Goal: Information Seeking & Learning: Learn about a topic

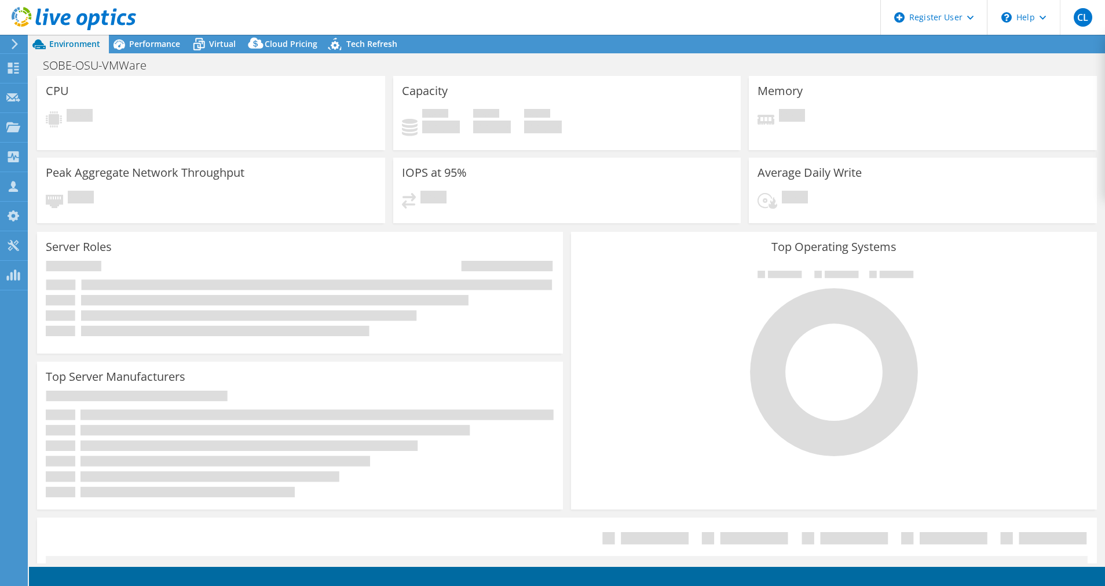
select select "USD"
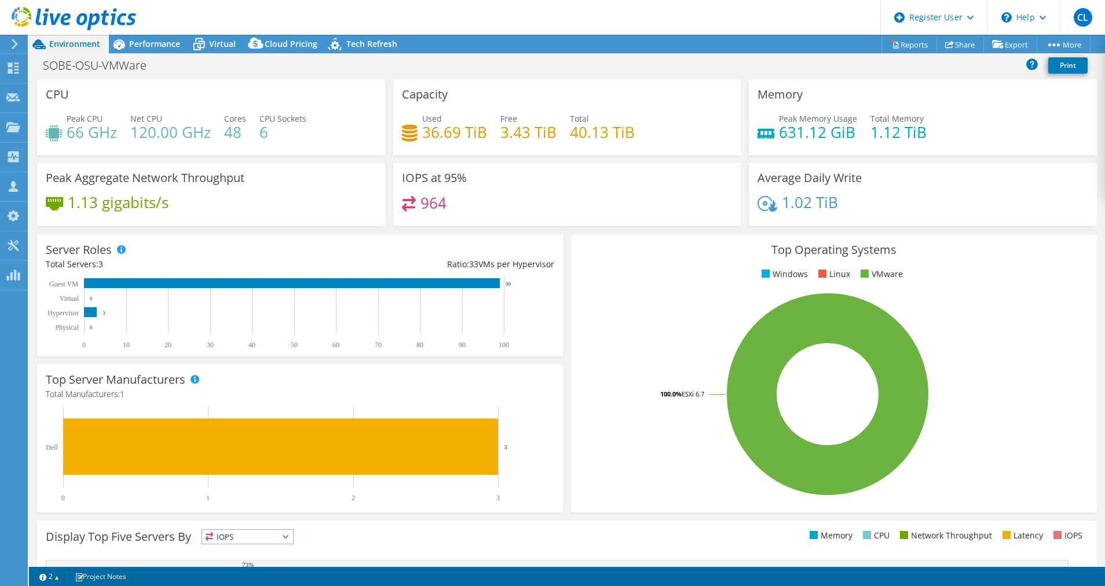
click at [17, 46] on icon at bounding box center [14, 44] width 9 height 10
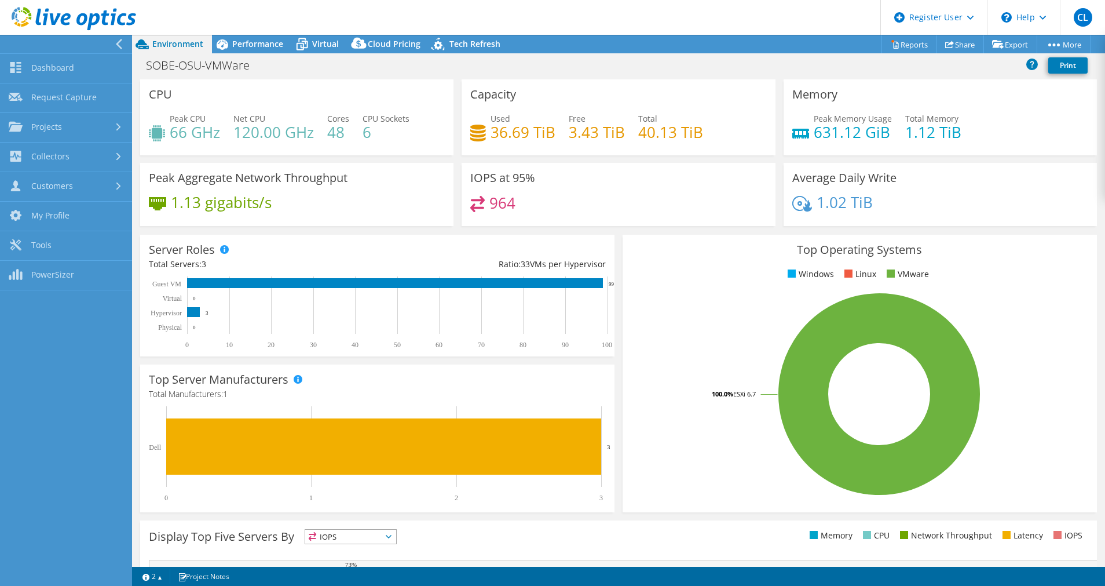
click at [329, 97] on div "CPU Peak CPU 66 GHz Net CPU 120.00 GHz Cores 48 CPU Sockets 6" at bounding box center [296, 117] width 313 height 76
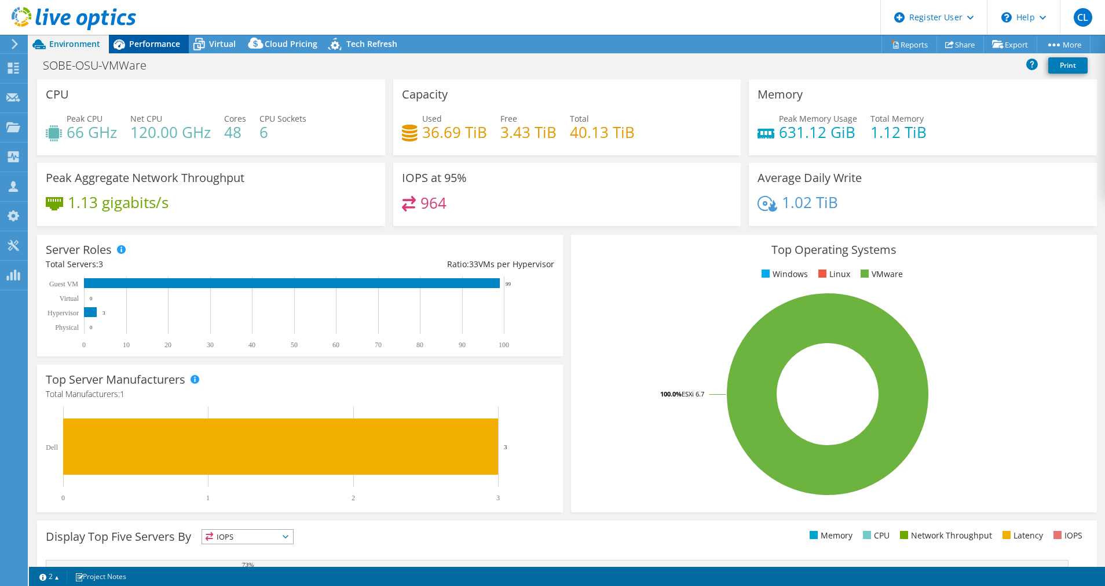
click at [156, 48] on span "Performance" at bounding box center [154, 43] width 51 height 11
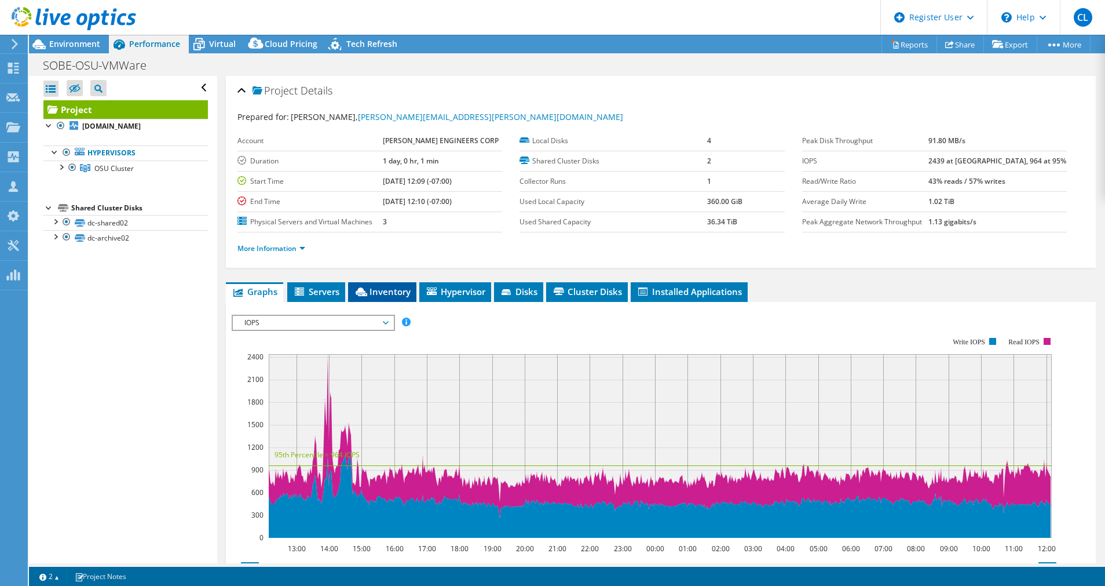
click at [390, 293] on span "Inventory" at bounding box center [382, 292] width 57 height 12
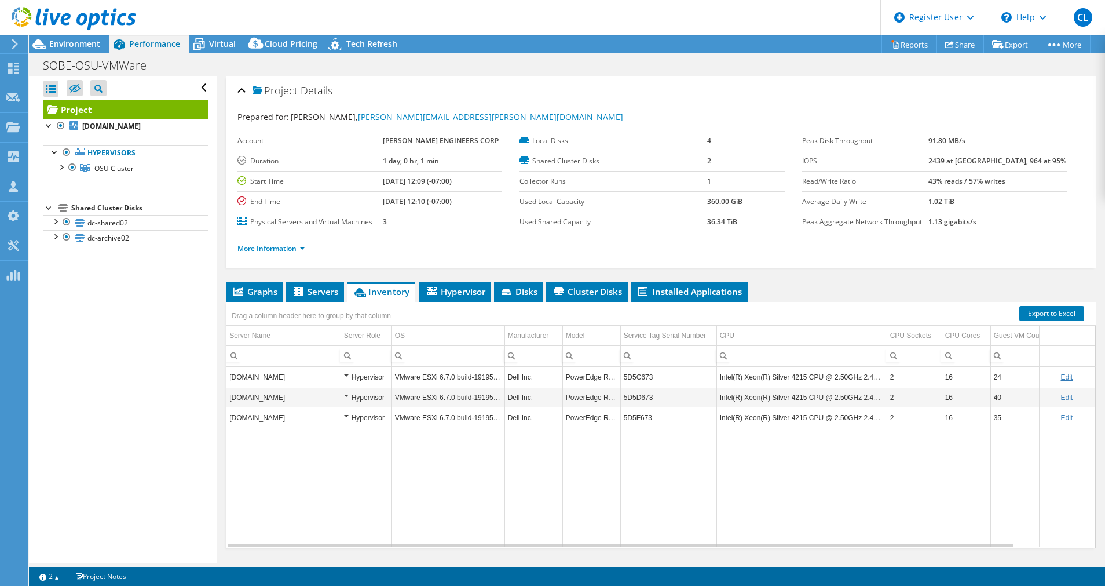
scroll to position [29, 0]
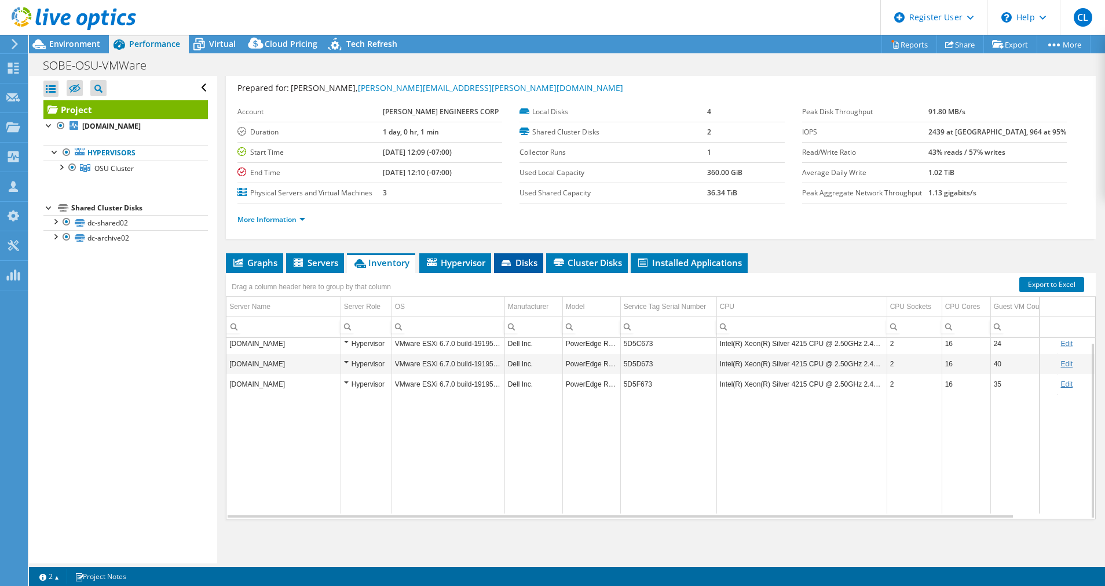
click at [534, 265] on span "Disks" at bounding box center [519, 263] width 38 height 12
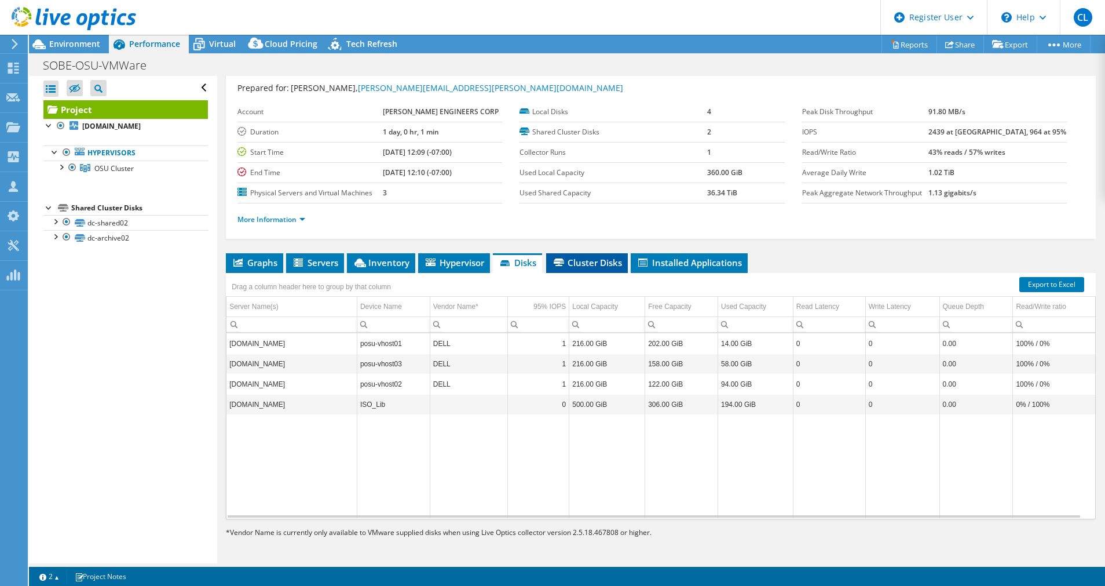
click at [601, 260] on span "Cluster Disks" at bounding box center [587, 263] width 70 height 12
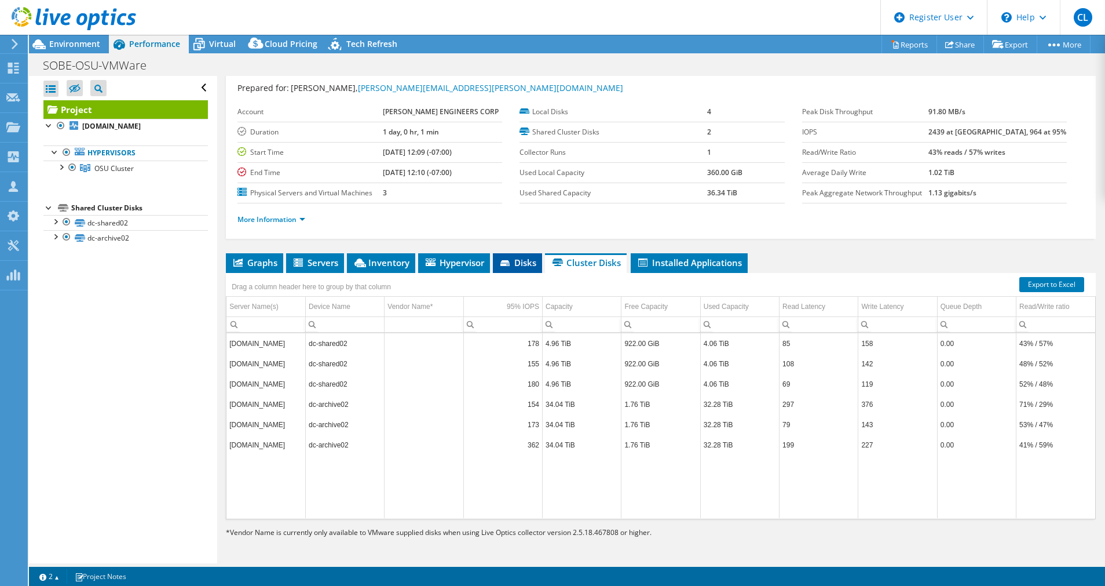
click at [523, 268] on li "Disks" at bounding box center [517, 263] width 49 height 20
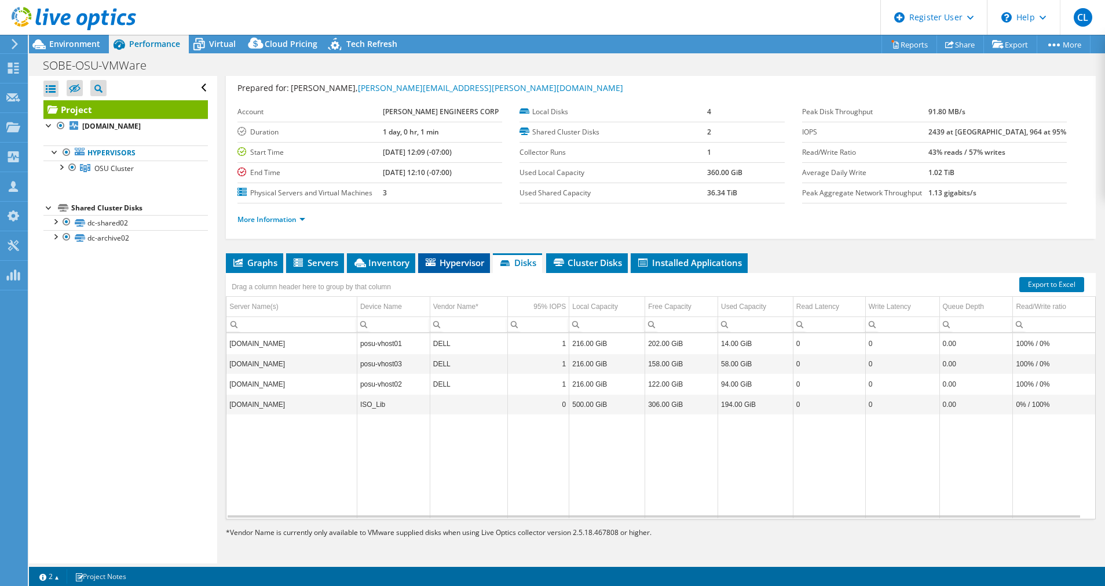
click at [466, 268] on li "Hypervisor" at bounding box center [454, 263] width 72 height 20
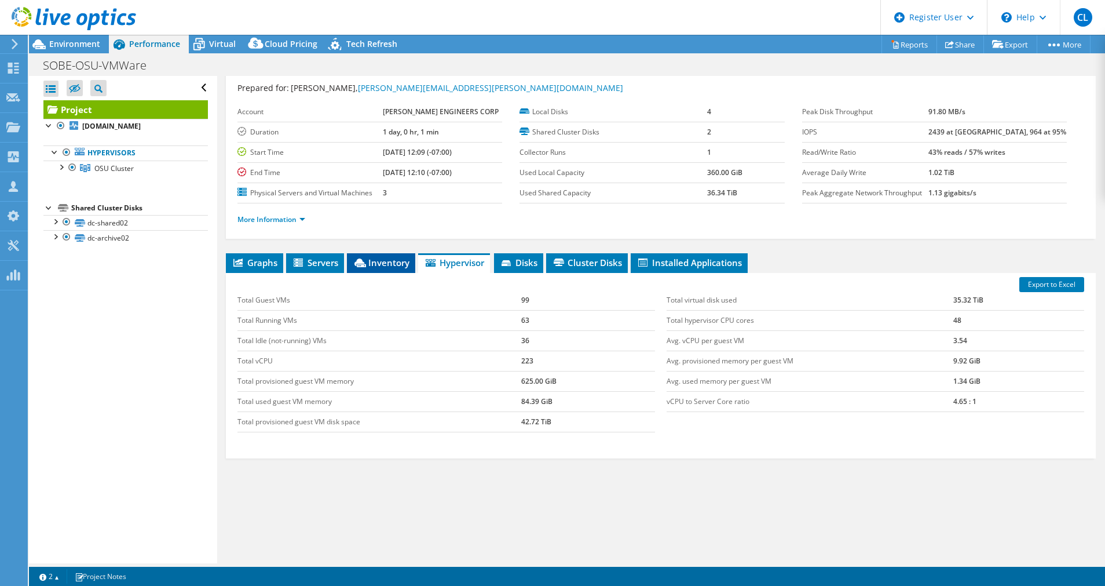
click at [397, 258] on span "Inventory" at bounding box center [381, 263] width 57 height 12
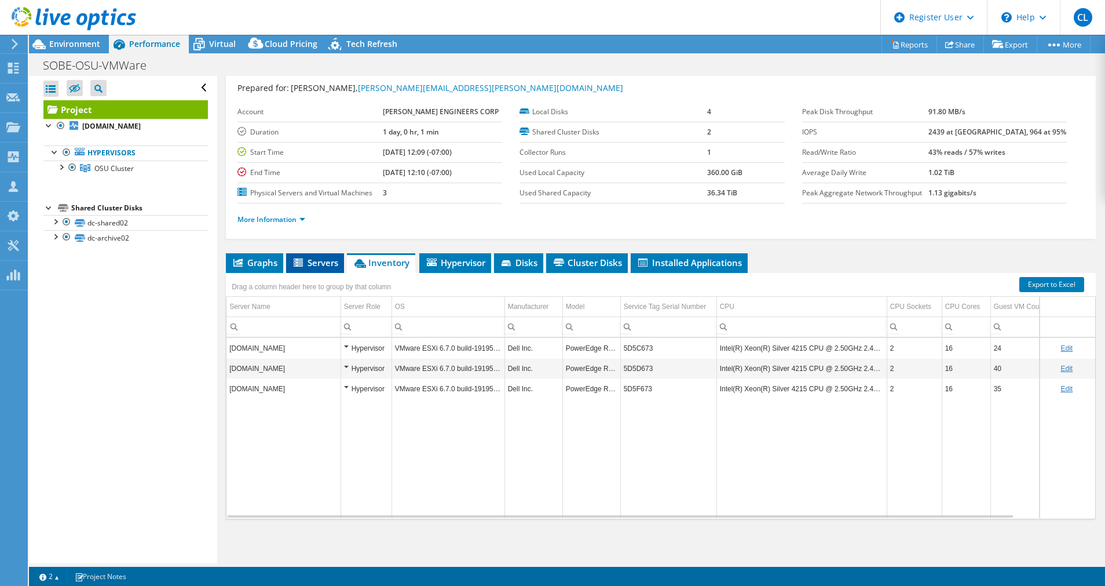
click at [323, 256] on li "Servers" at bounding box center [315, 263] width 58 height 20
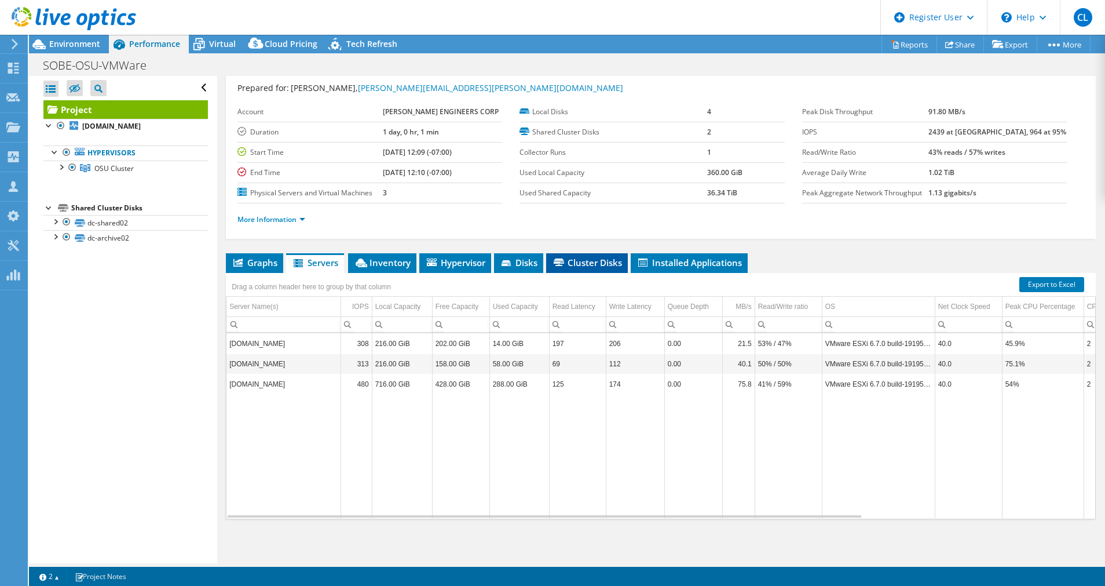
click at [585, 268] on span "Cluster Disks" at bounding box center [587, 263] width 70 height 12
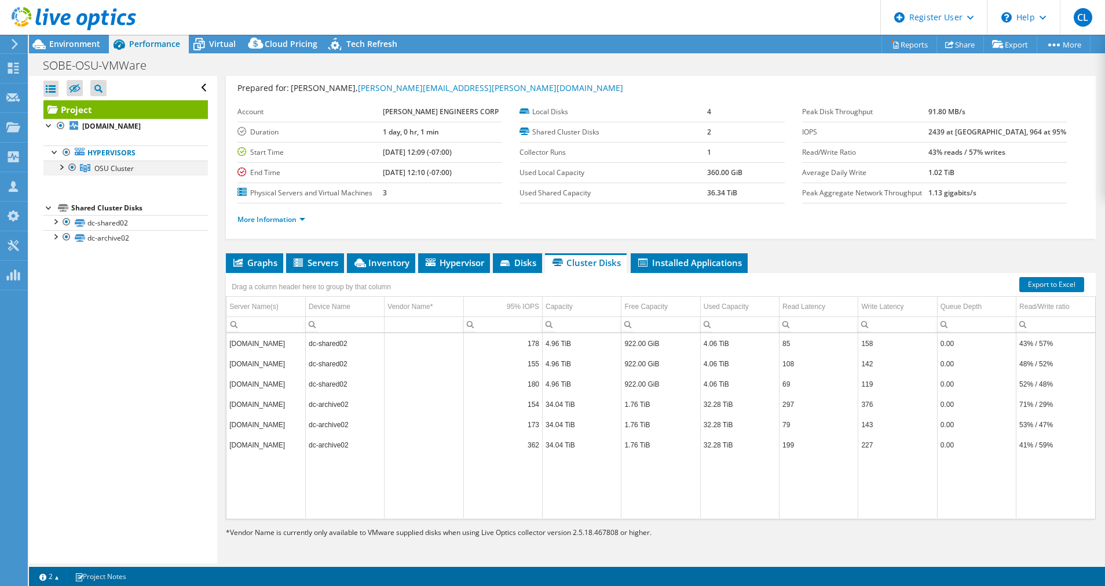
click at [63, 172] on div at bounding box center [61, 166] width 12 height 12
click at [55, 227] on div at bounding box center [55, 221] width 12 height 12
click at [56, 242] on div at bounding box center [55, 236] width 12 height 12
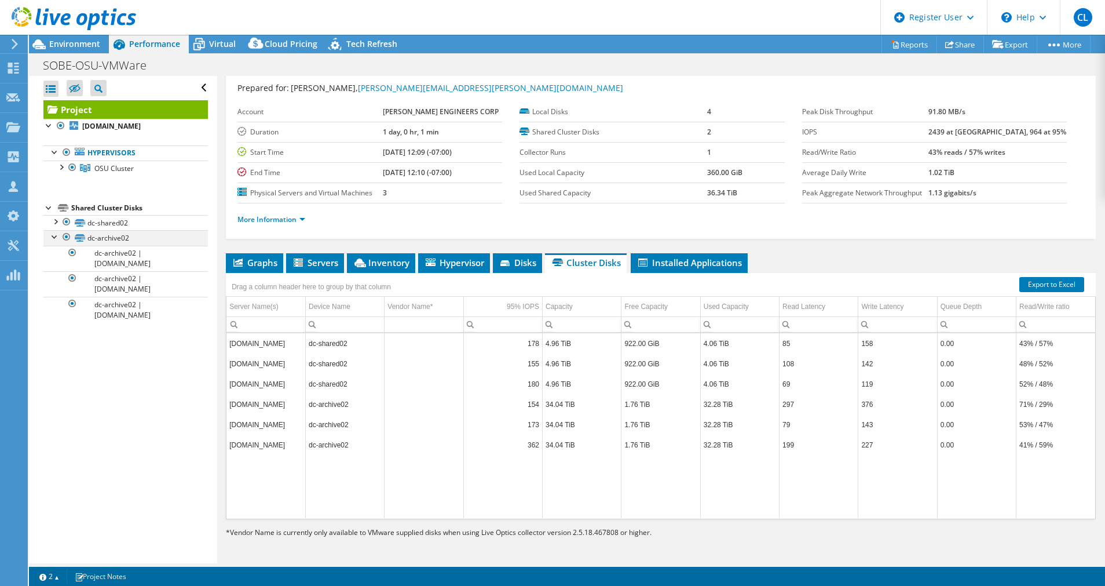
click at [56, 242] on div at bounding box center [55, 236] width 12 height 12
click at [504, 265] on icon at bounding box center [505, 263] width 9 height 6
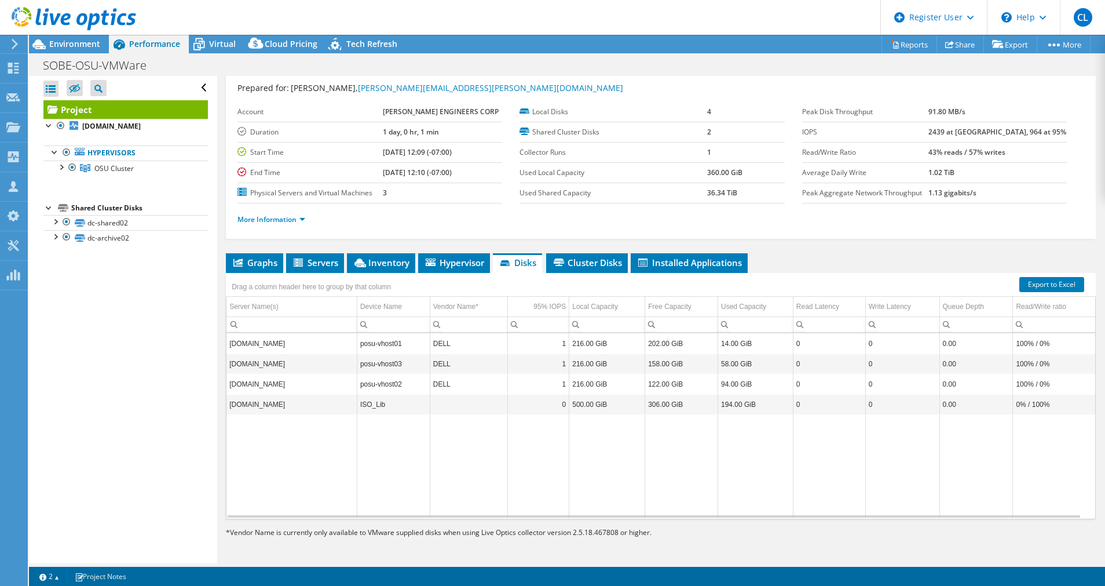
scroll to position [0, 0]
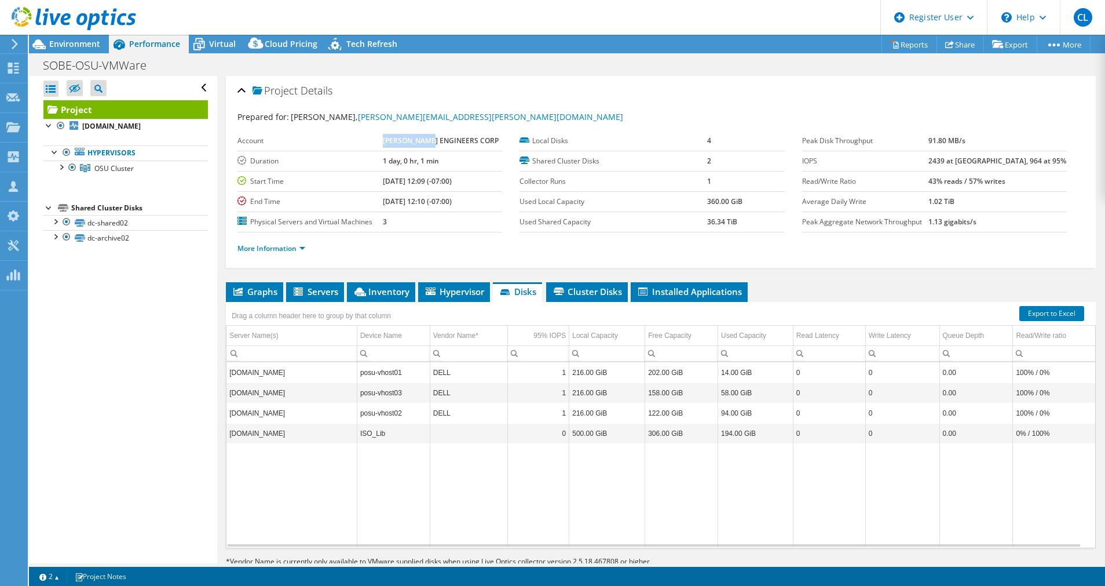
drag, startPoint x: 385, startPoint y: 140, endPoint x: 433, endPoint y: 136, distance: 47.7
click at [433, 136] on b "[PERSON_NAME] ENGINEERS CORP" at bounding box center [441, 141] width 116 height 10
copy b "SALAS OBRIEN"
click at [446, 151] on td "1 day, 0 hr, 1 min" at bounding box center [442, 161] width 119 height 20
drag, startPoint x: 385, startPoint y: 138, endPoint x: 435, endPoint y: 146, distance: 50.5
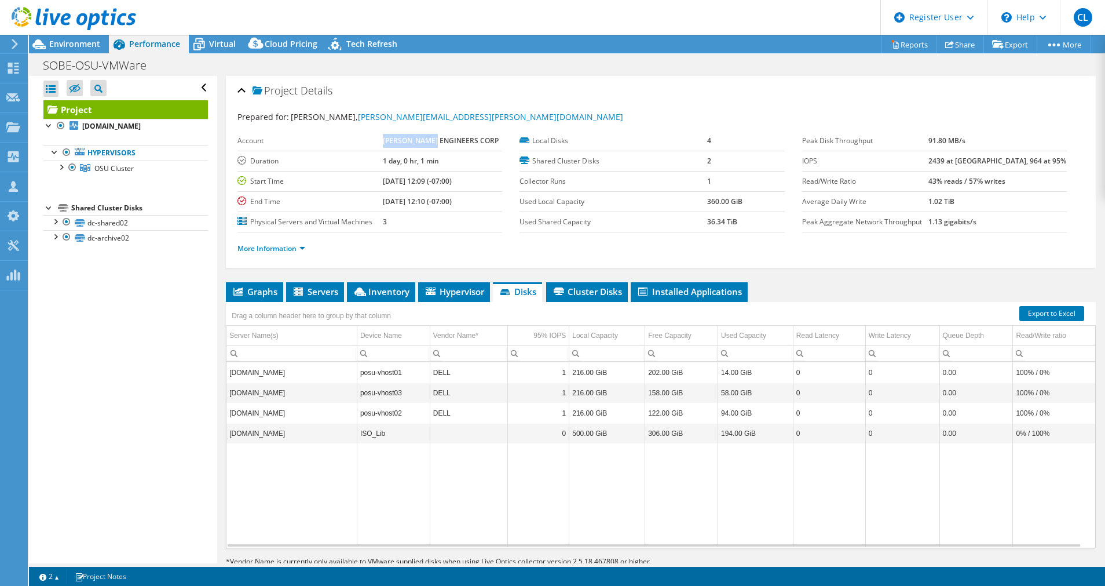
click at [435, 146] on td "[PERSON_NAME] ENGINEERS CORP" at bounding box center [442, 141] width 119 height 20
click at [464, 219] on td "3" at bounding box center [442, 221] width 119 height 20
click at [320, 297] on span "Servers" at bounding box center [315, 292] width 46 height 12
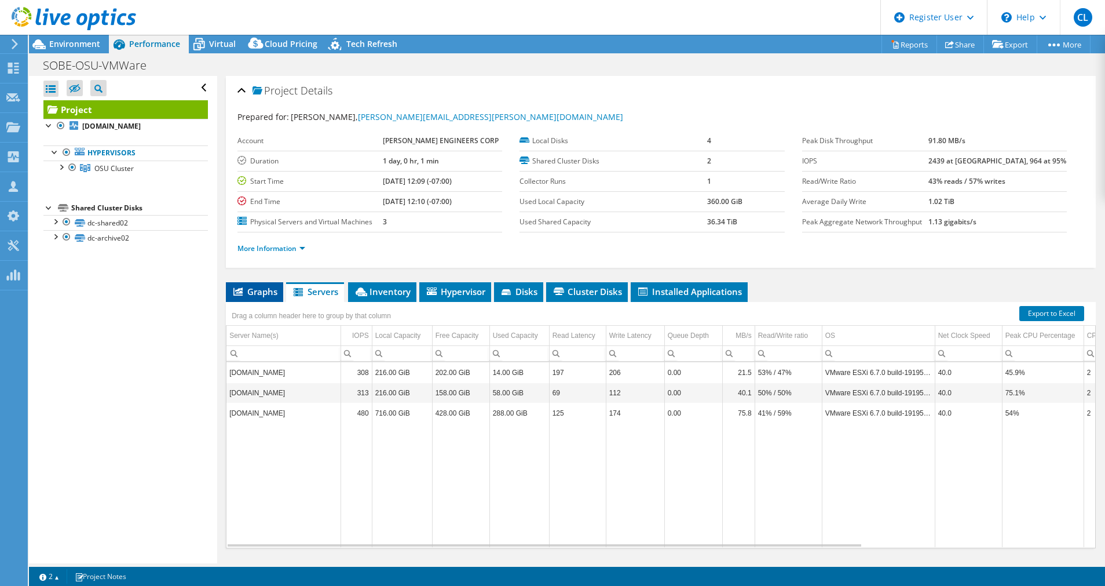
click at [257, 299] on li "Graphs" at bounding box center [254, 292] width 57 height 20
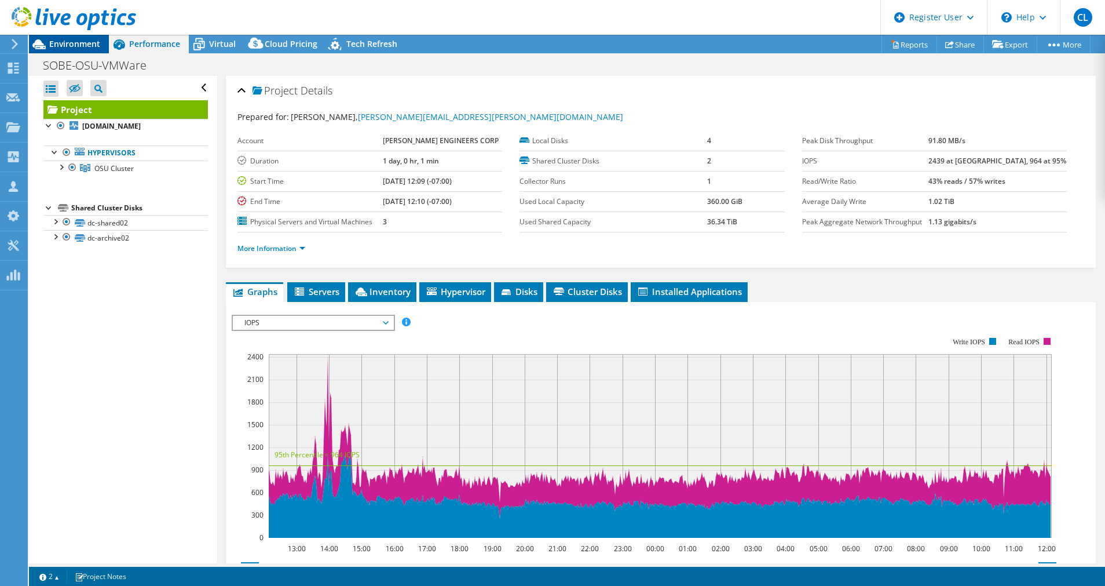
click at [70, 43] on span "Environment" at bounding box center [74, 43] width 51 height 11
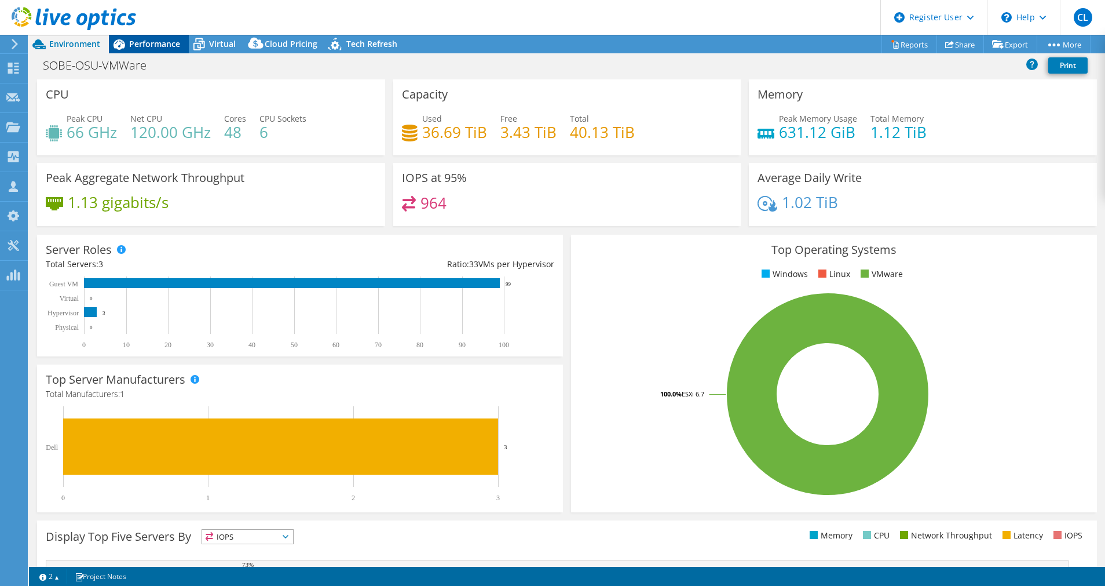
click at [156, 42] on span "Performance" at bounding box center [154, 43] width 51 height 11
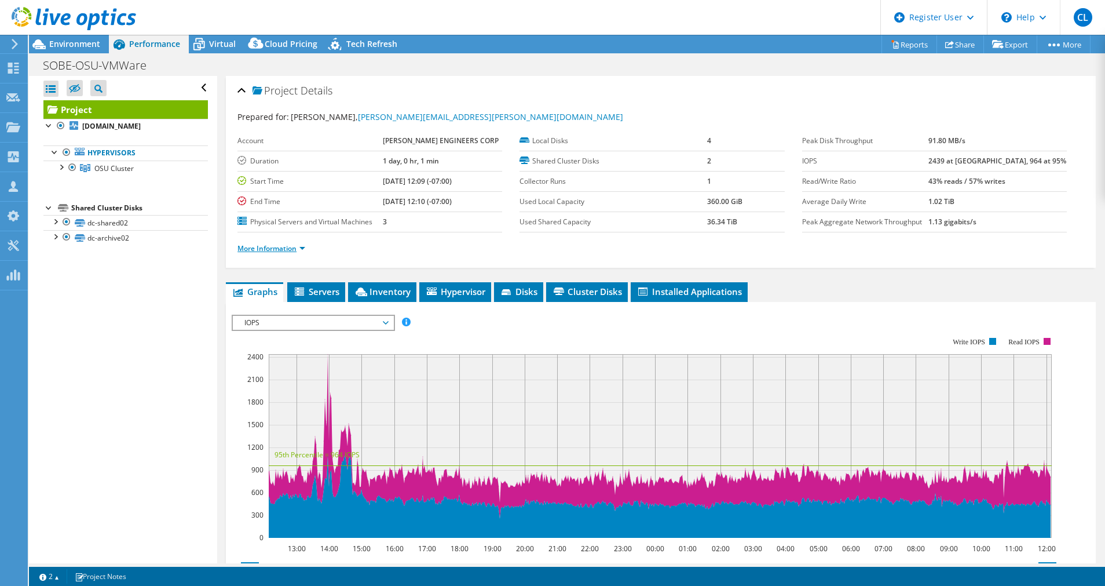
click at [297, 246] on link "More Information" at bounding box center [272, 248] width 68 height 10
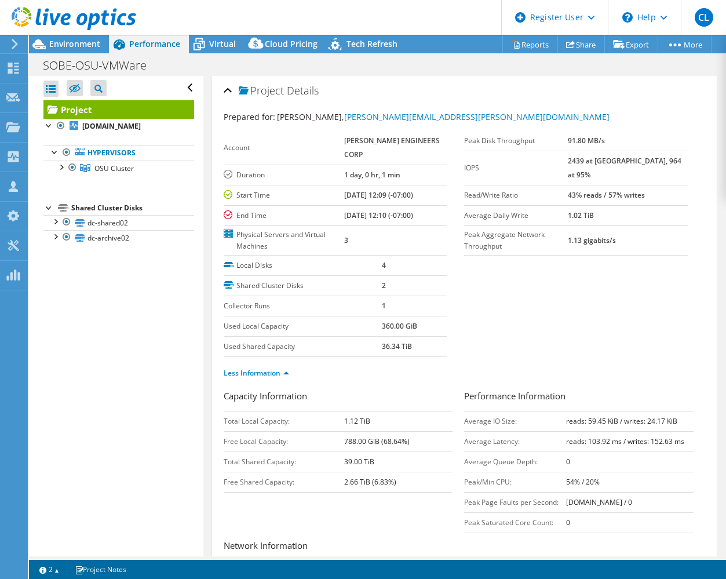
click at [166, 83] on div "Open All Close All Hide Excluded Nodes Project Tree Filter" at bounding box center [118, 88] width 151 height 24
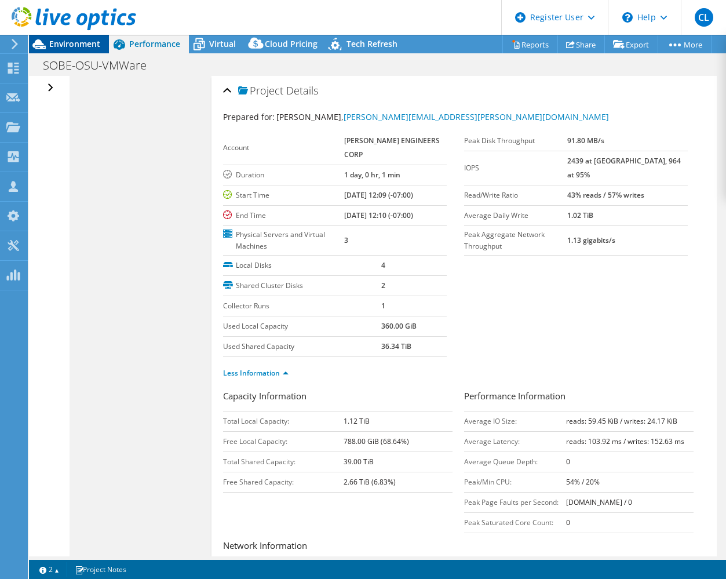
click at [92, 41] on span "Environment" at bounding box center [74, 43] width 51 height 11
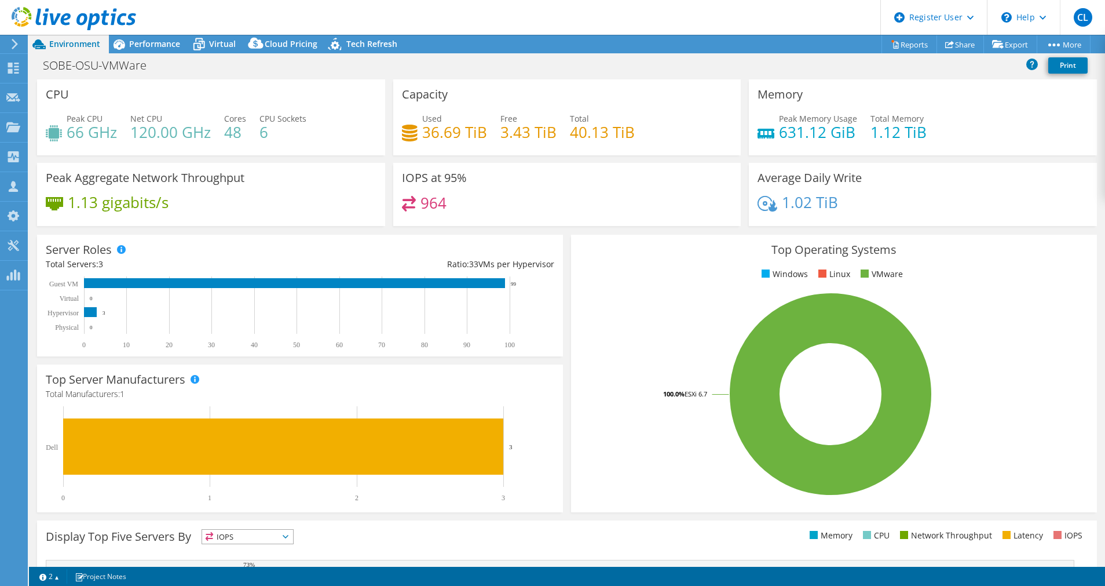
click at [562, 10] on header "CL Dell User Cassie Lira Cassie.Lira@dell.com Dell My Profile Log Out \n Help E…" at bounding box center [552, 17] width 1105 height 35
click at [156, 48] on span "Performance" at bounding box center [154, 43] width 51 height 11
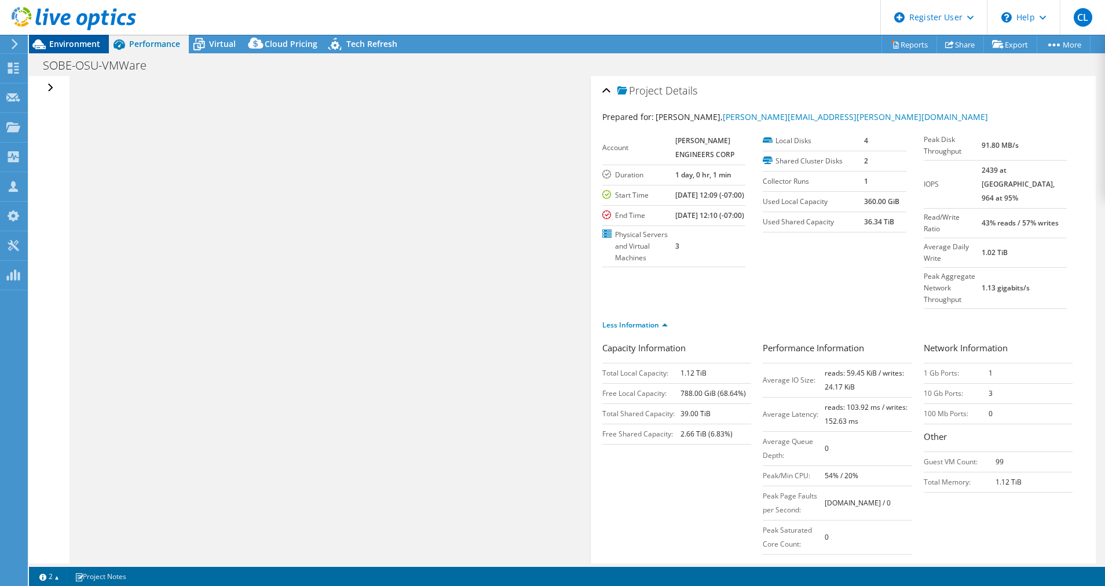
click at [72, 49] on span "Environment" at bounding box center [74, 43] width 51 height 11
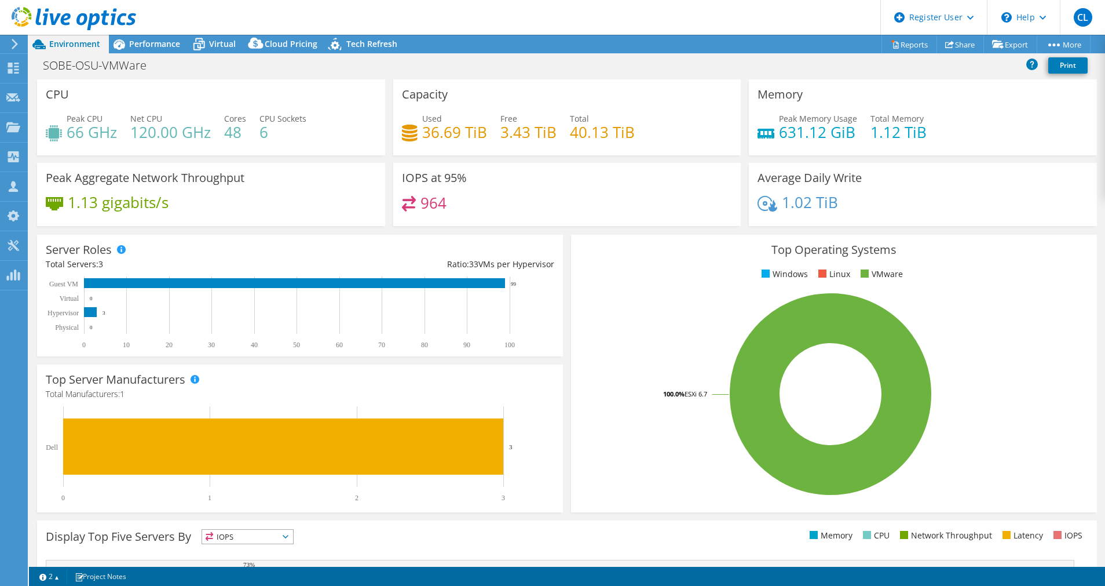
click at [160, 34] on header "CL Dell User Cassie Lira Cassie.Lira@dell.com Dell My Profile Log Out \n Help E…" at bounding box center [552, 17] width 1105 height 35
click at [160, 45] on span "Performance" at bounding box center [154, 43] width 51 height 11
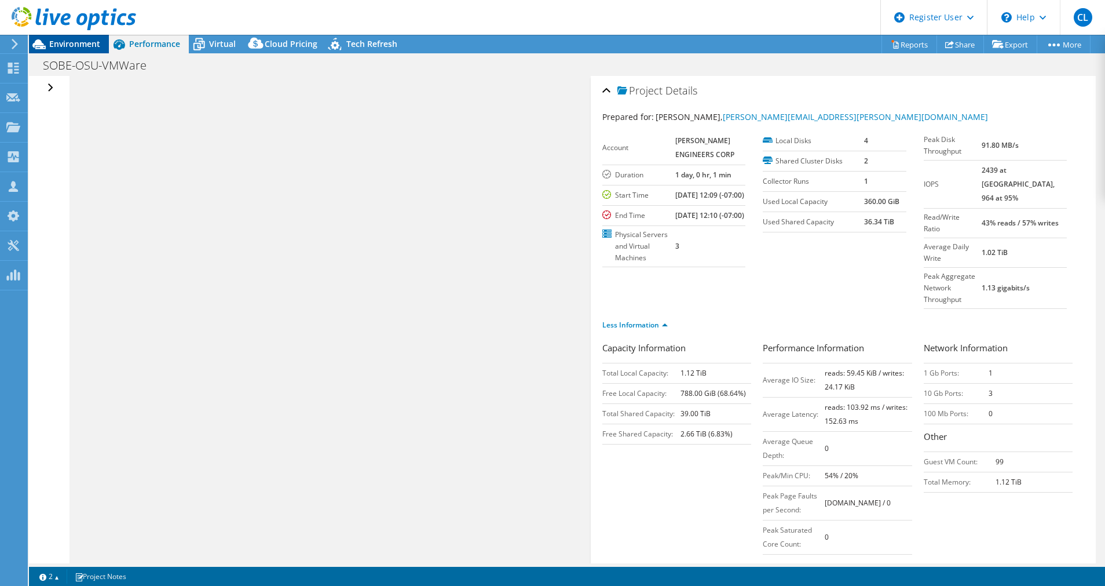
click at [59, 50] on div "Environment" at bounding box center [69, 44] width 80 height 19
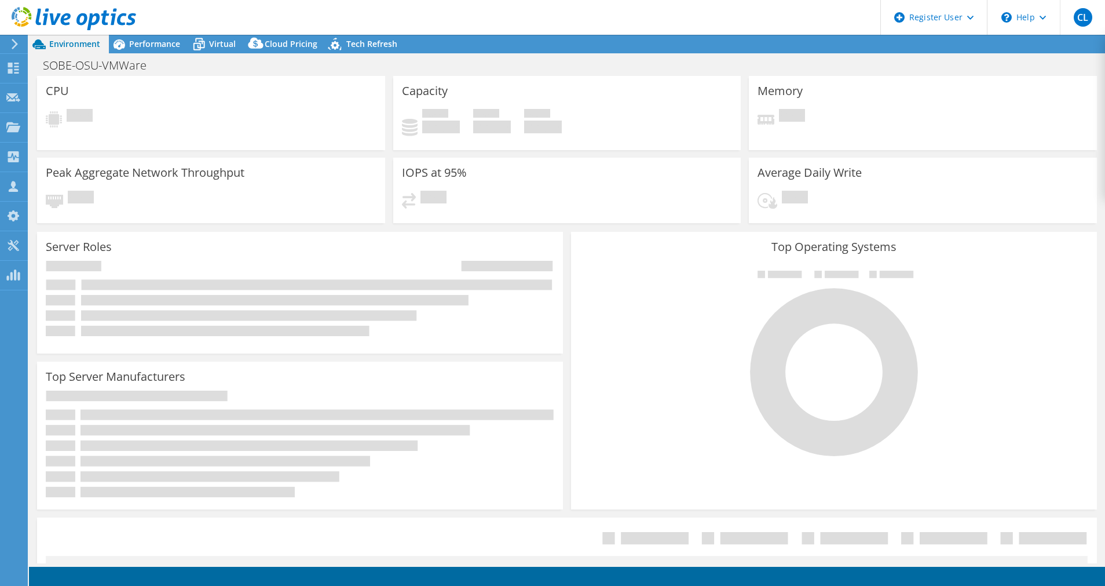
select select "USD"
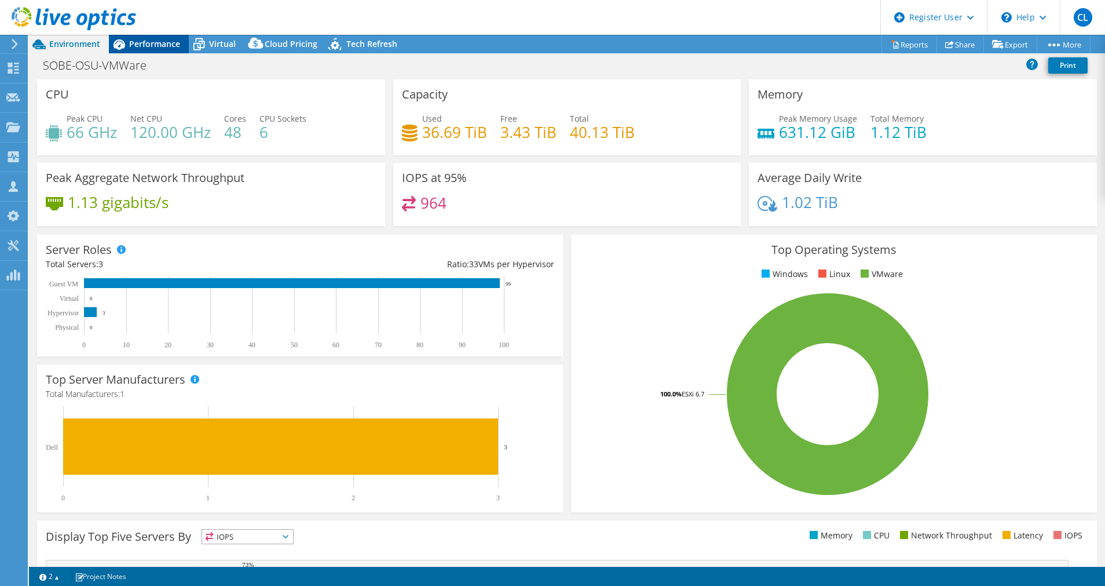
click at [161, 49] on span "Performance" at bounding box center [154, 43] width 51 height 11
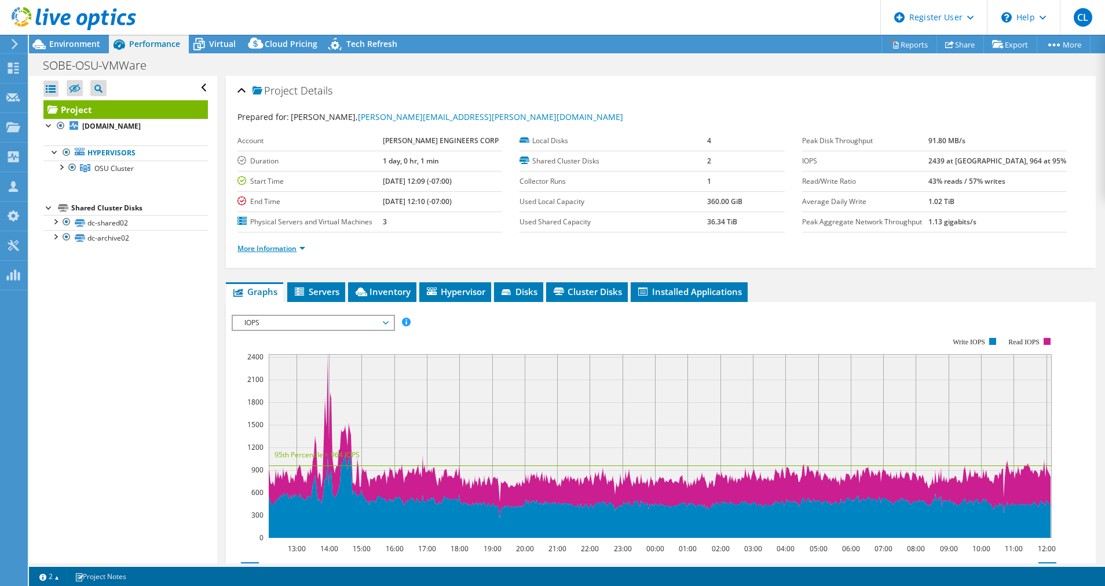
click at [290, 252] on link "More Information" at bounding box center [272, 248] width 68 height 10
